Goal: Information Seeking & Learning: Understand process/instructions

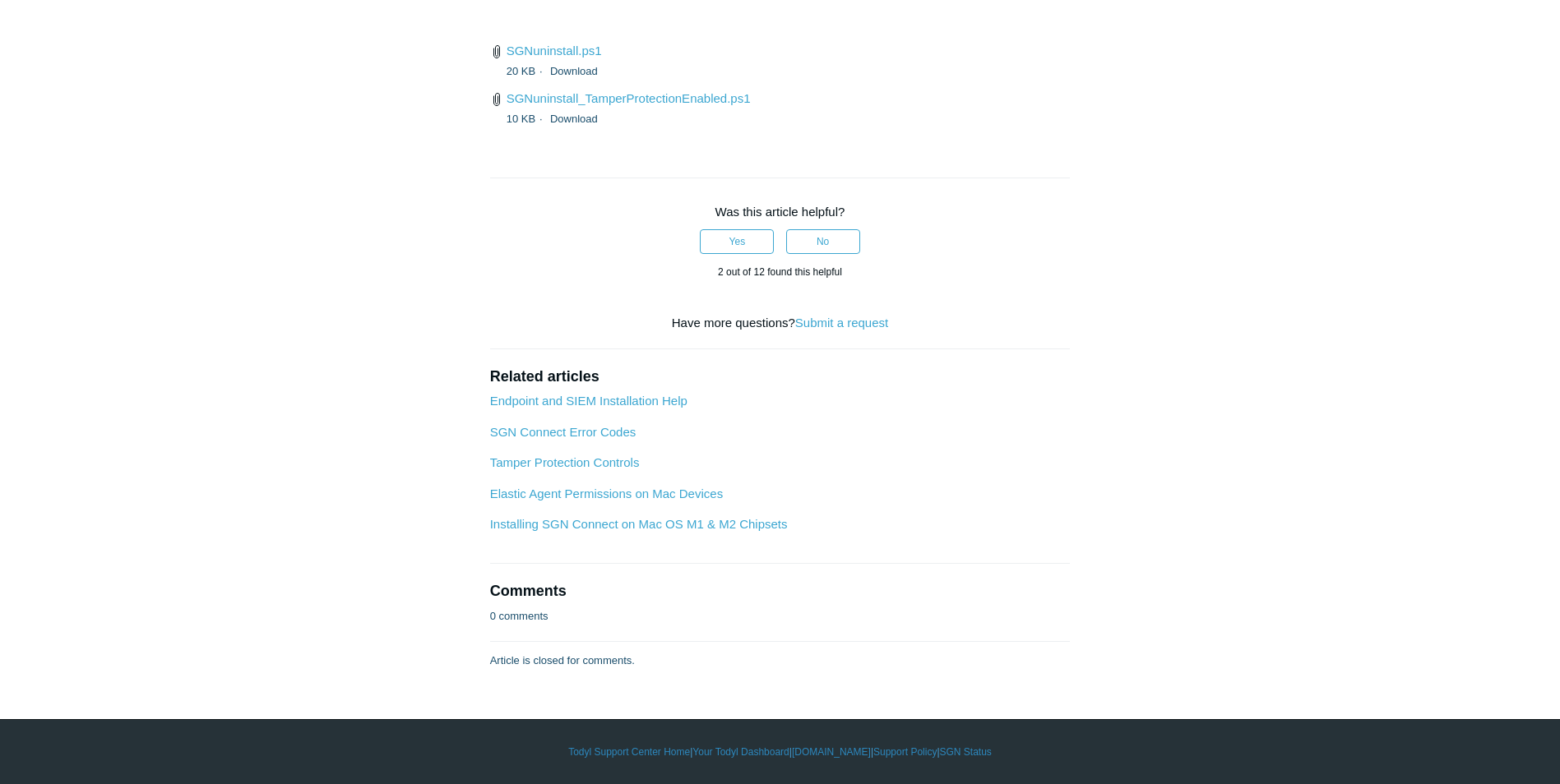
scroll to position [4110, 0]
drag, startPoint x: 796, startPoint y: 529, endPoint x: 926, endPoint y: 524, distance: 130.1
copy span "state during installation"
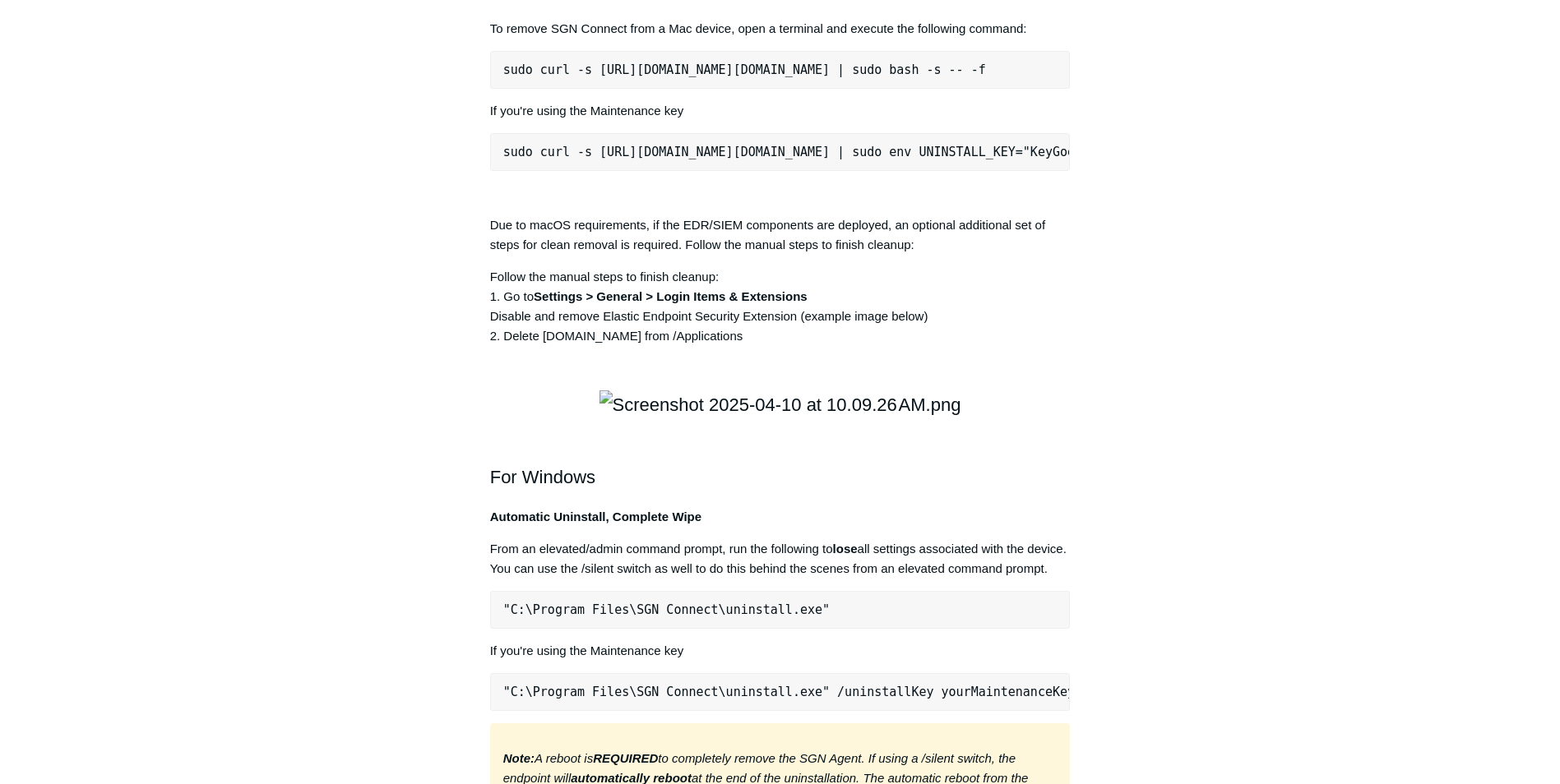
scroll to position [2301, 0]
drag, startPoint x: 493, startPoint y: 268, endPoint x: 1025, endPoint y: 264, distance: 532.0
click at [1025, 40] on p "To remove SGN Connect from a Mac device, open a terminal and execute the follow…" at bounding box center [780, 29] width 581 height 20
copy p "To remove SGN Connect from a Mac device, open a terminal and execute the follow…"
drag, startPoint x: 504, startPoint y: 308, endPoint x: 1055, endPoint y: 313, distance: 551.0
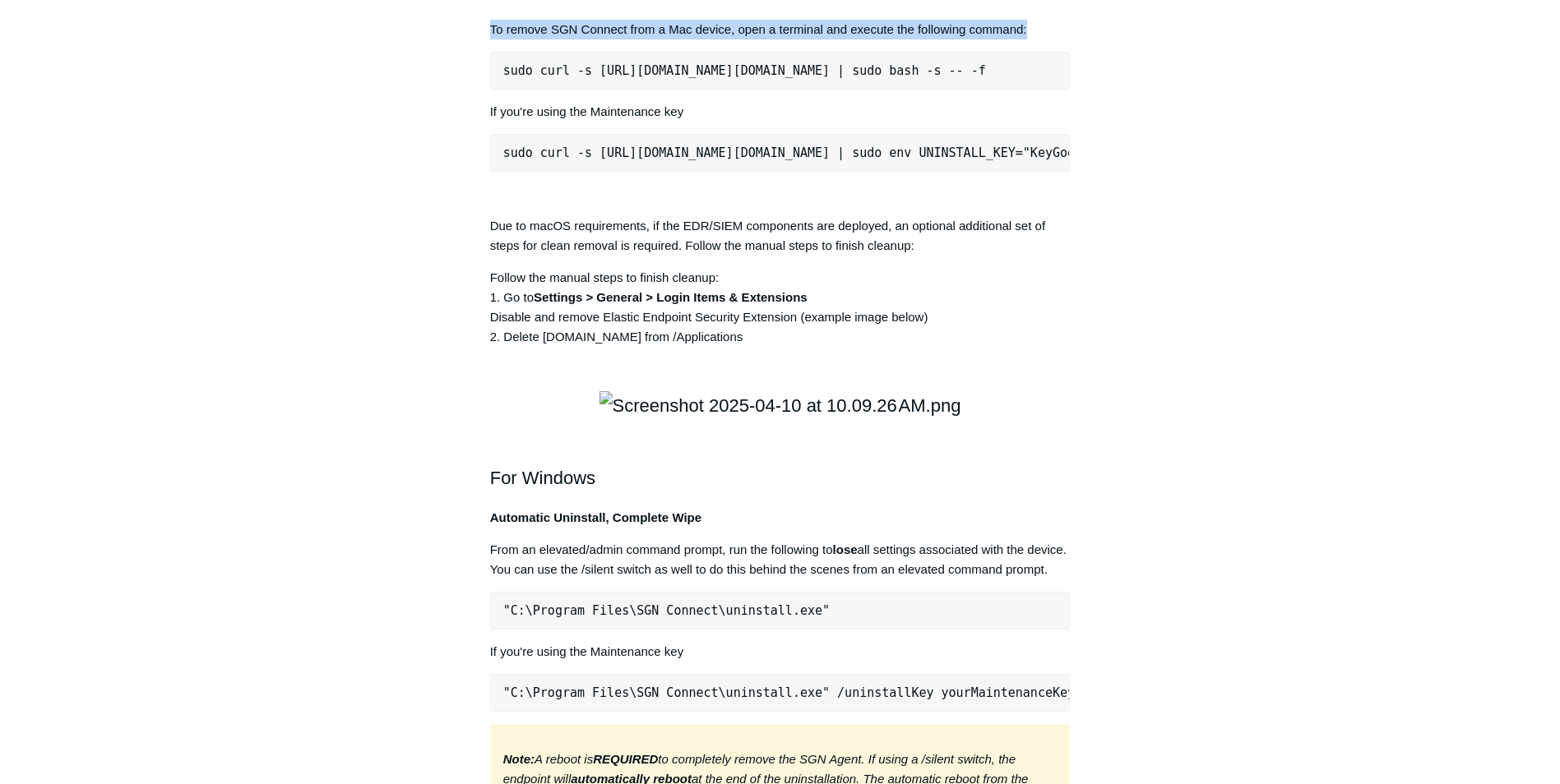
click at [1055, 90] on pre "sudo curl -s [URL][DOMAIN_NAME][DOMAIN_NAME] | sudo bash -s -- -f" at bounding box center [780, 71] width 581 height 38
copy pre "sudo curl -s [URL][DOMAIN_NAME][DOMAIN_NAME] | sudo bash -s -- -f"
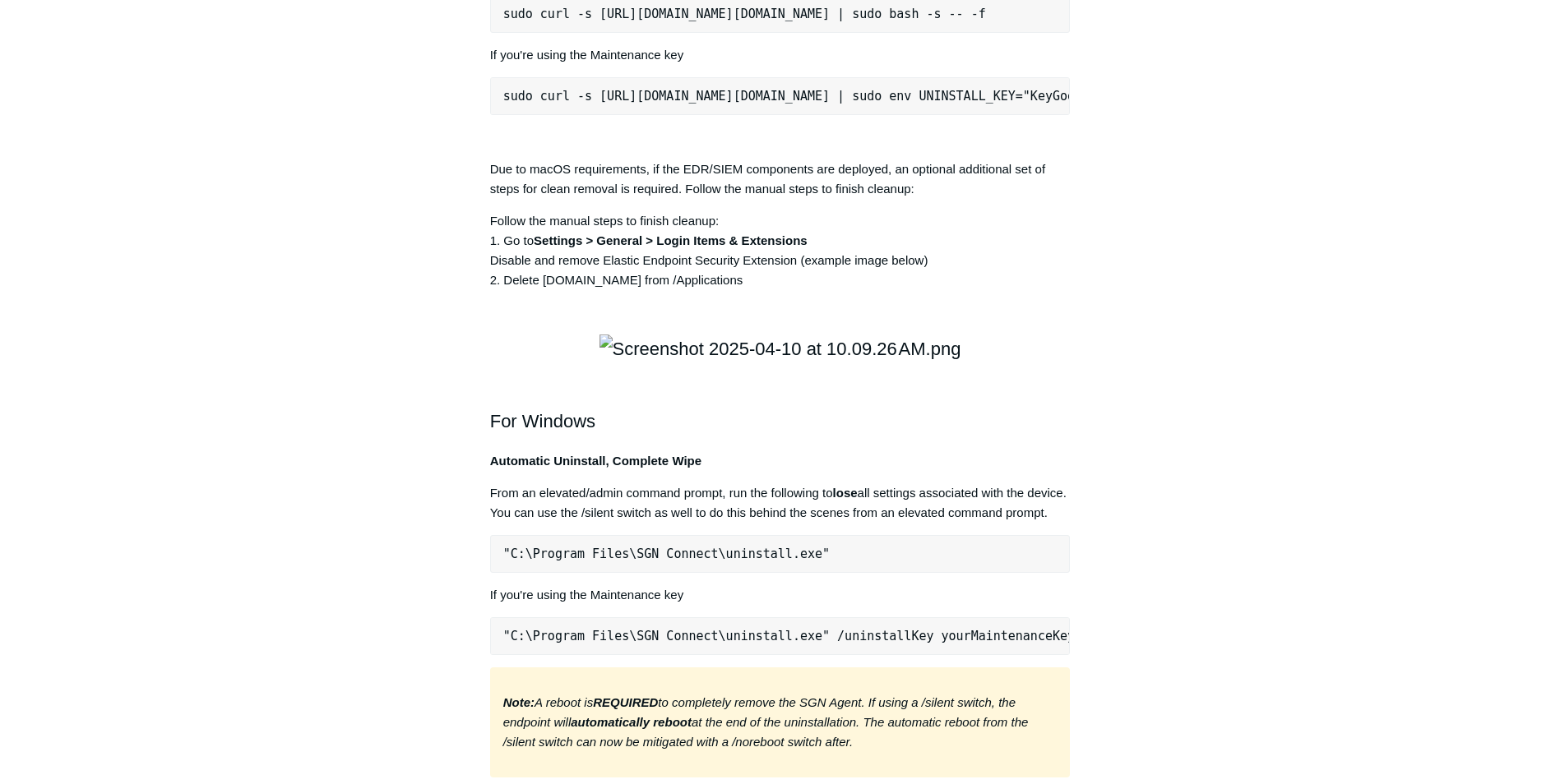
scroll to position [2384, 0]
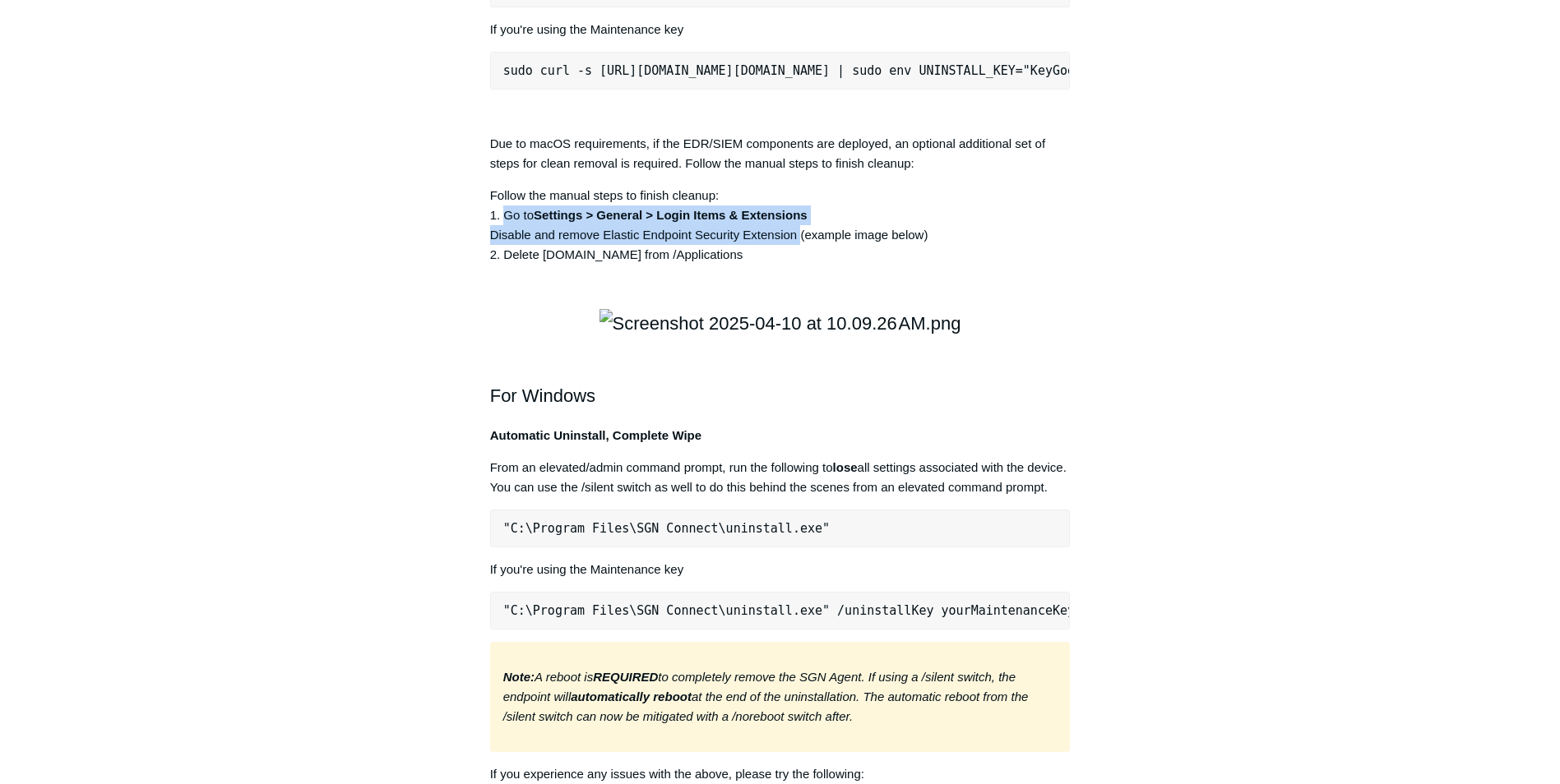
drag, startPoint x: 507, startPoint y: 466, endPoint x: 800, endPoint y: 482, distance: 293.4
click at [800, 265] on p "Follow the manual steps to finish cleanup: 1. Go to Settings > General > Login …" at bounding box center [780, 224] width 581 height 78
copy p "Go to Settings > General > Login Items & Extensions Disable and remove Elastic …"
drag, startPoint x: 501, startPoint y: 502, endPoint x: 755, endPoint y: 506, distance: 254.0
click at [755, 265] on p "Follow the manual steps to finish cleanup: 1. Go to Settings > General > Login …" at bounding box center [780, 224] width 581 height 78
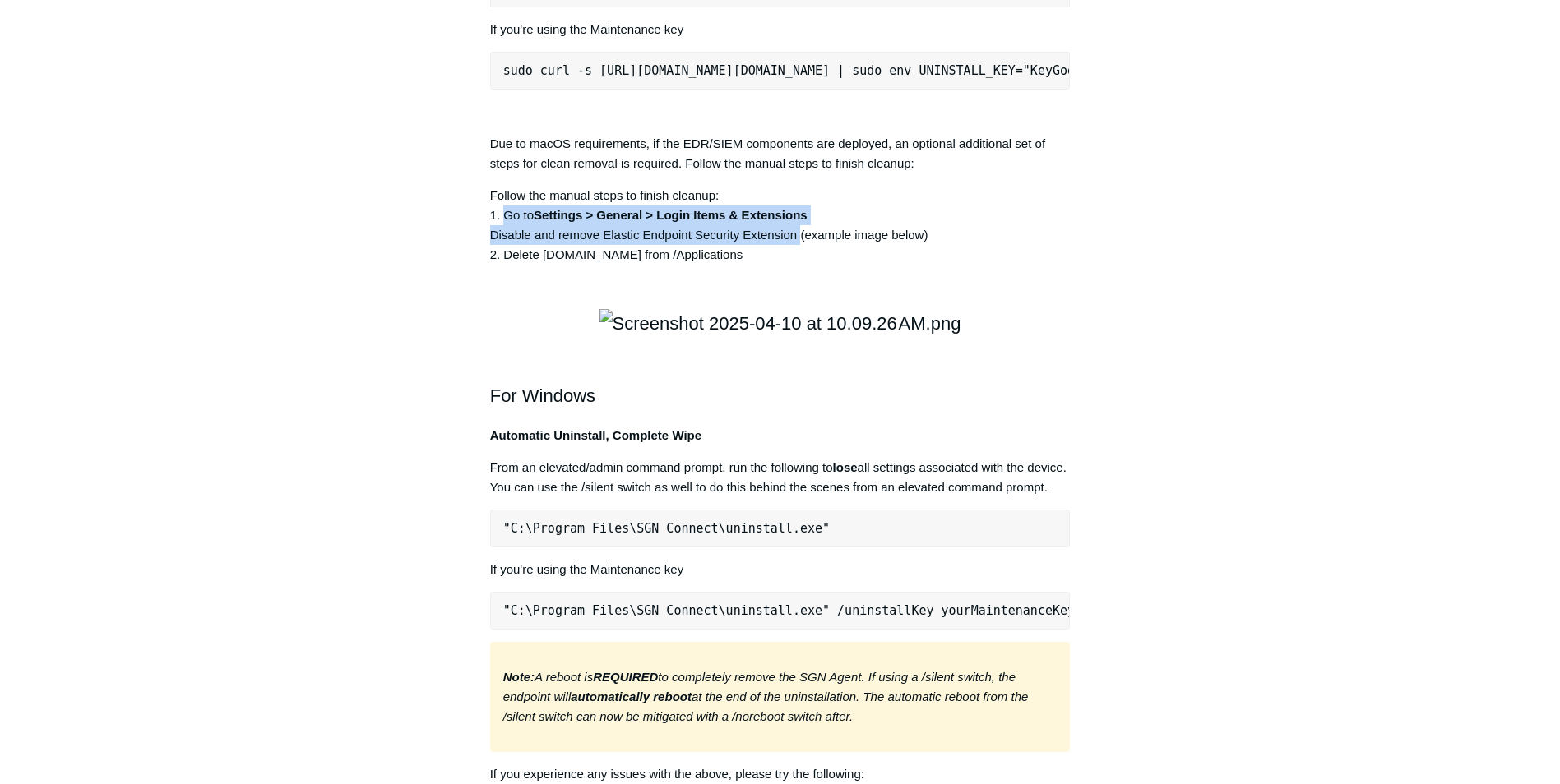
copy p "Delete [DOMAIN_NAME] from /Applications"
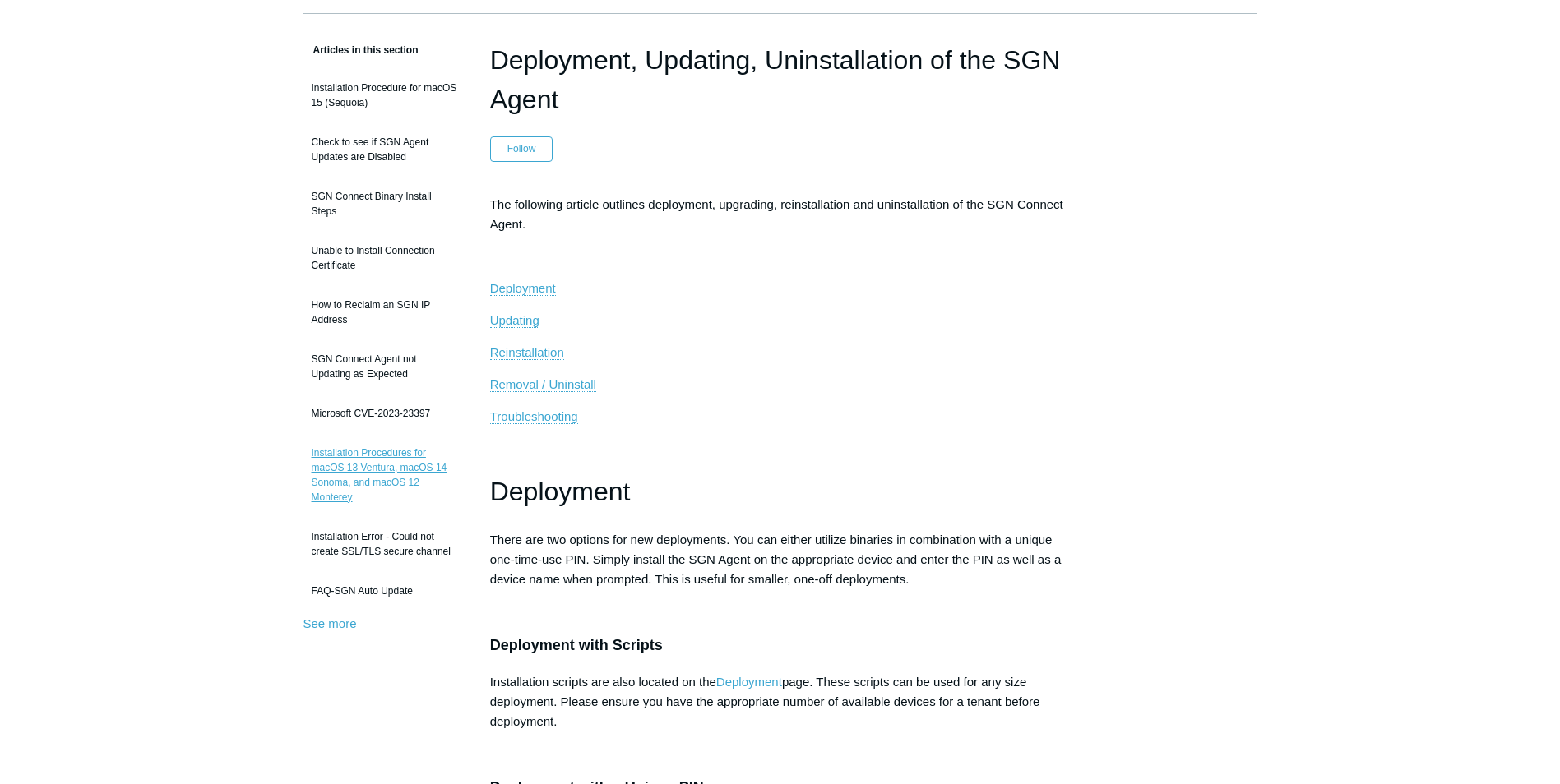
scroll to position [165, 0]
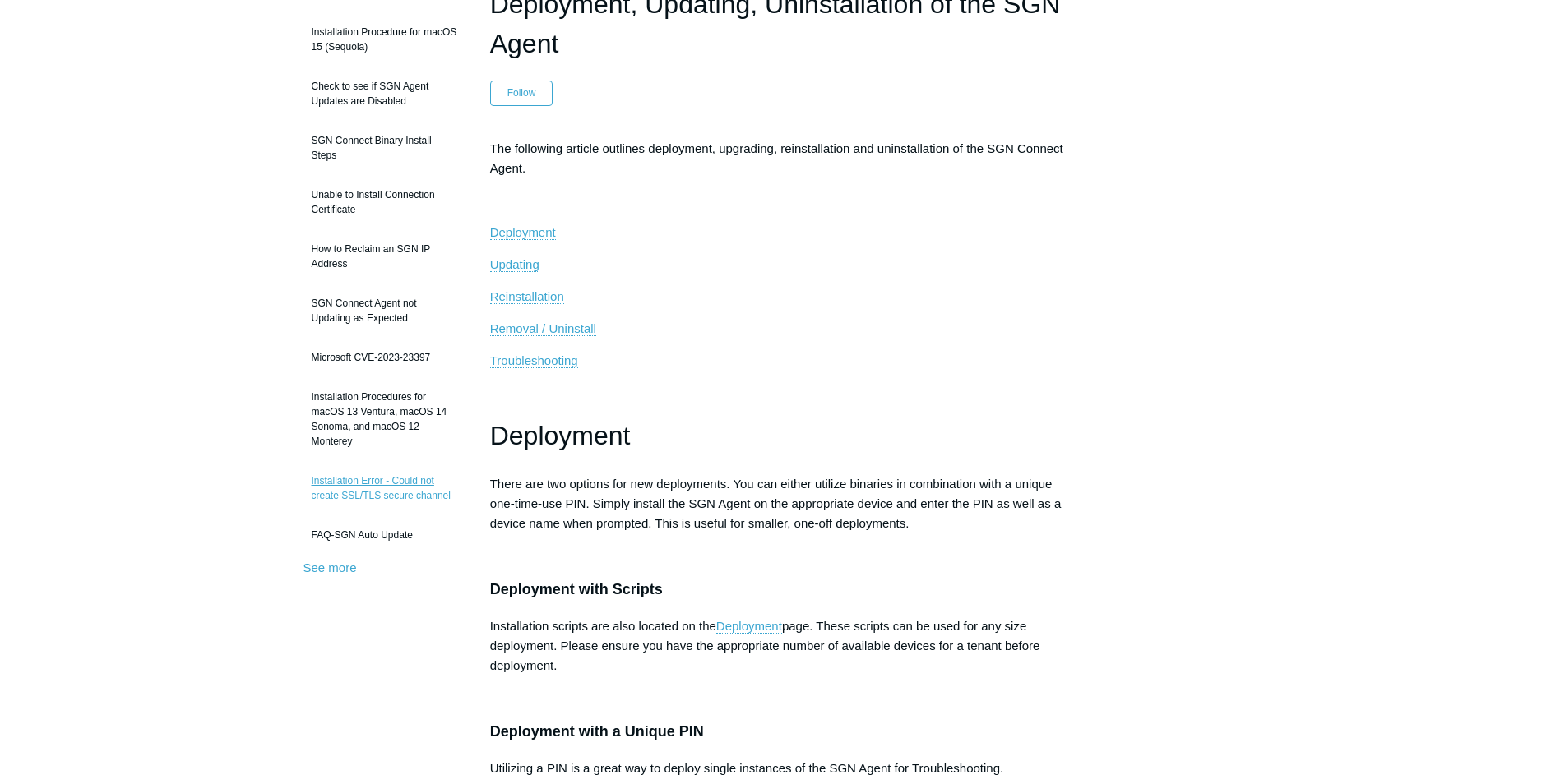
click at [377, 488] on link "Installation Error - Could not create SSL/TLS secure channel" at bounding box center [385, 487] width 162 height 46
